Goal: Transaction & Acquisition: Book appointment/travel/reservation

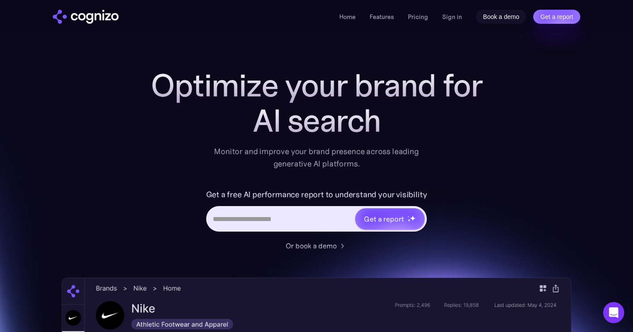
click at [501, 15] on link "Book a demo" at bounding box center [501, 17] width 51 height 14
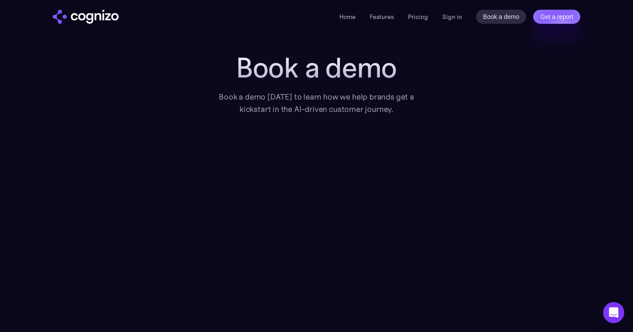
scroll to position [17, 0]
click at [503, 14] on link "Book a demo" at bounding box center [501, 17] width 51 height 14
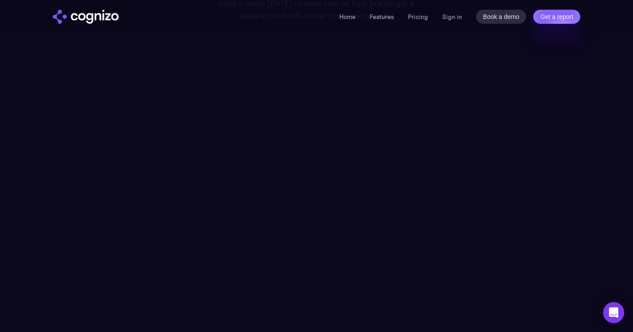
scroll to position [108, 0]
